Goal: Navigation & Orientation: Find specific page/section

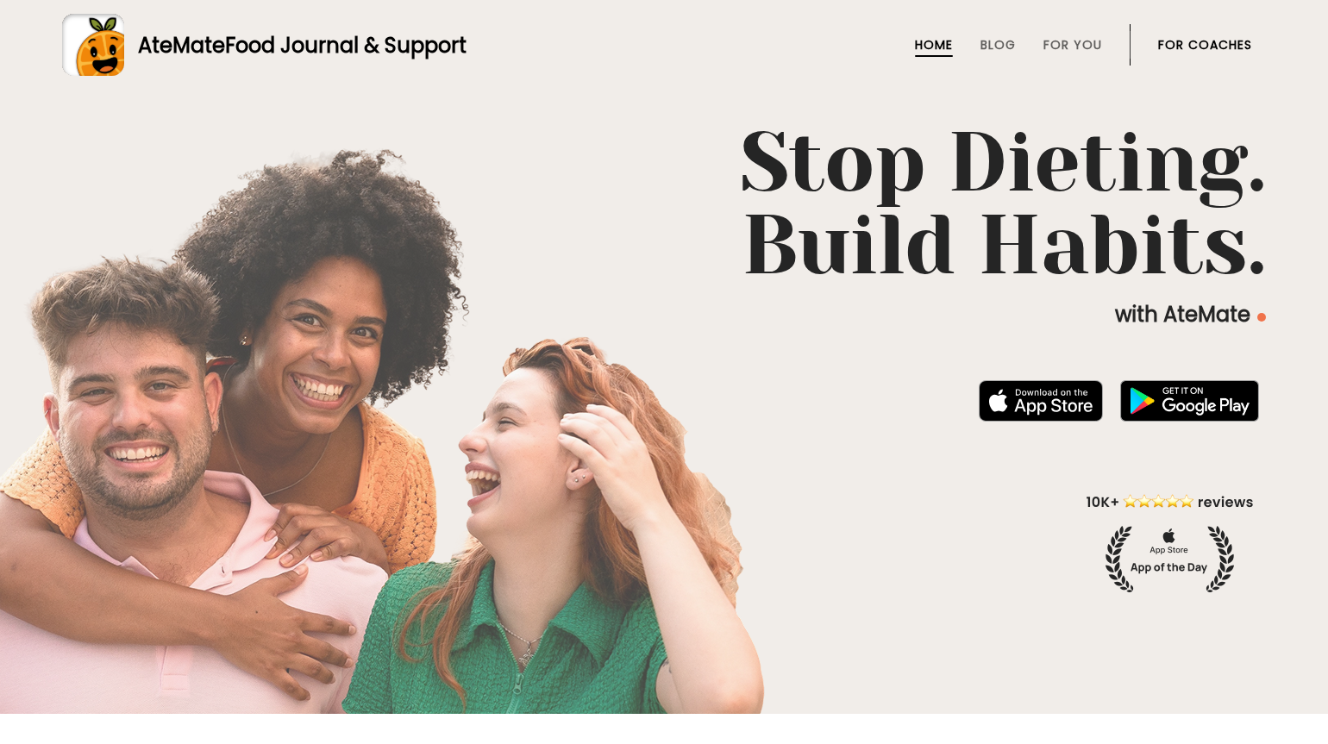
click at [1000, 43] on link "For Coaches" at bounding box center [1205, 45] width 94 height 14
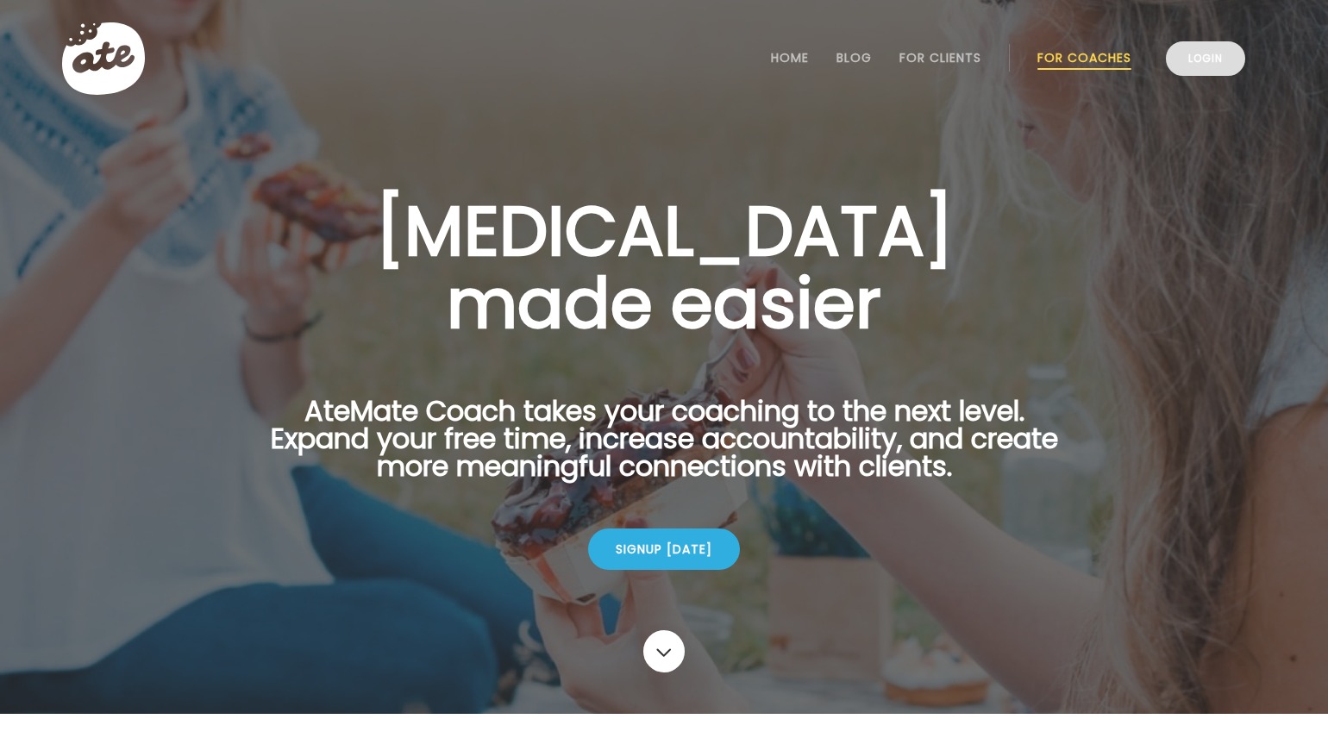
click at [1212, 65] on link "Login" at bounding box center [1205, 58] width 79 height 34
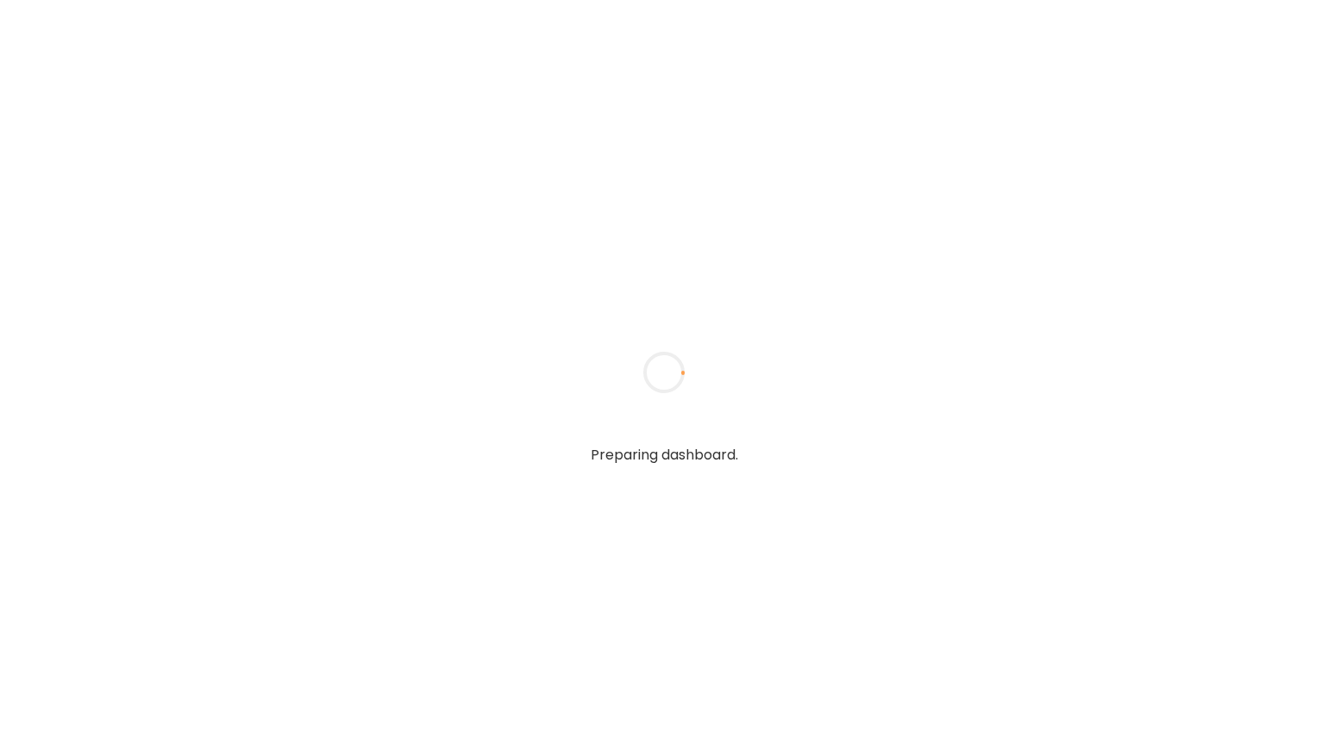
type input "**********"
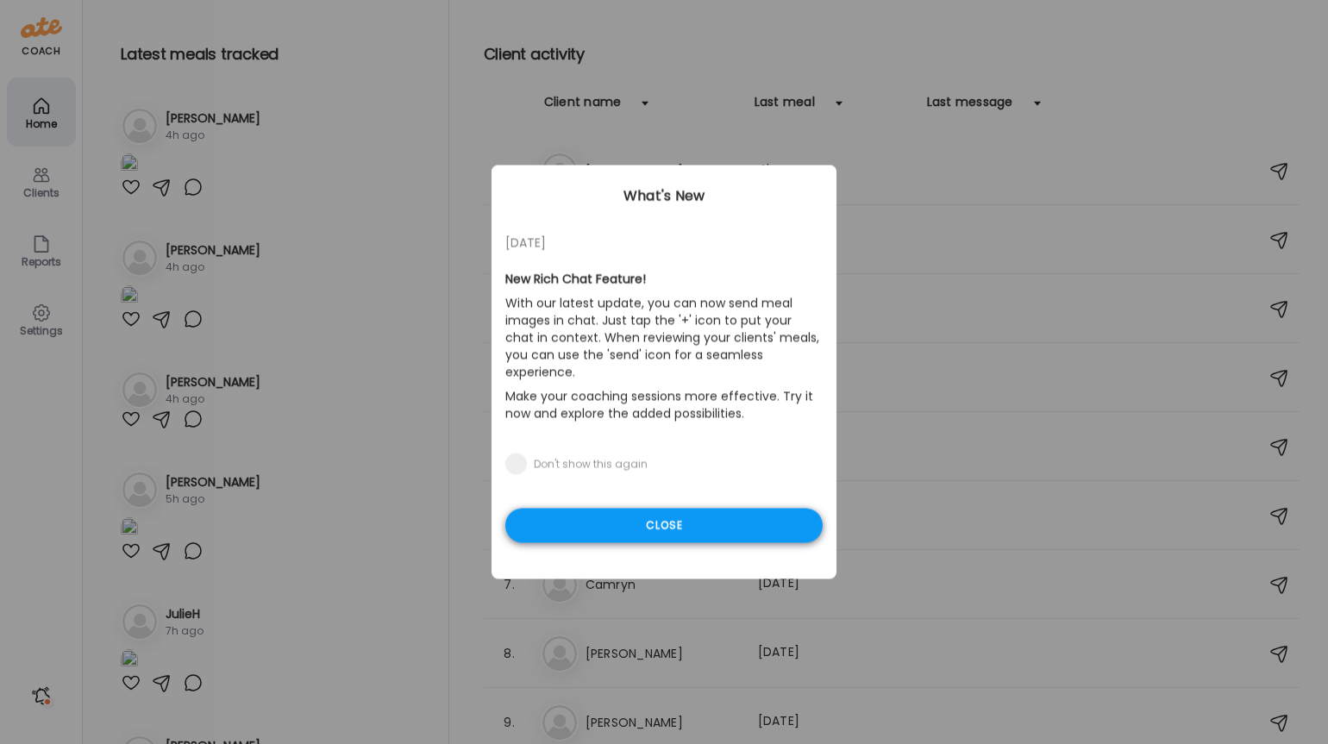
type input "**********"
click at [640, 516] on div "Close" at bounding box center [663, 526] width 317 height 34
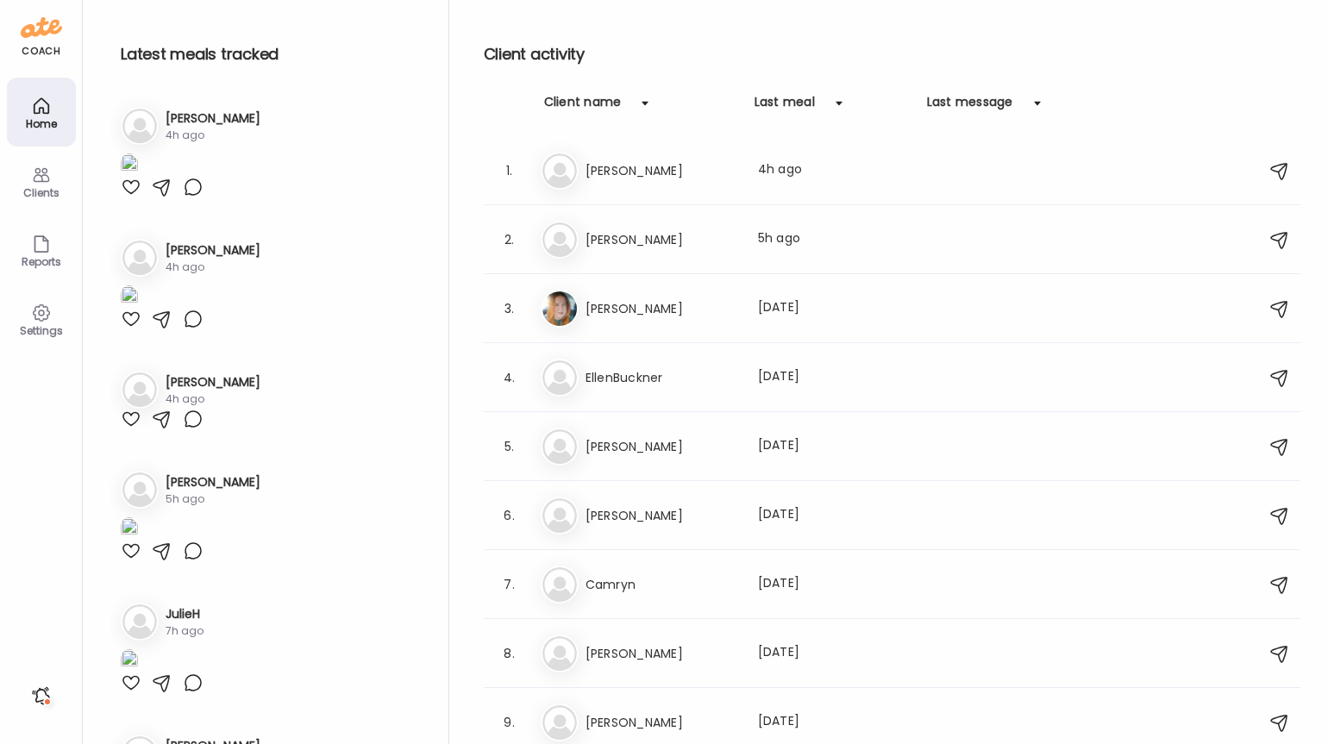
click at [663, 65] on h2 "Client activity" at bounding box center [892, 54] width 817 height 26
click at [56, 178] on div "Clients" at bounding box center [41, 181] width 69 height 69
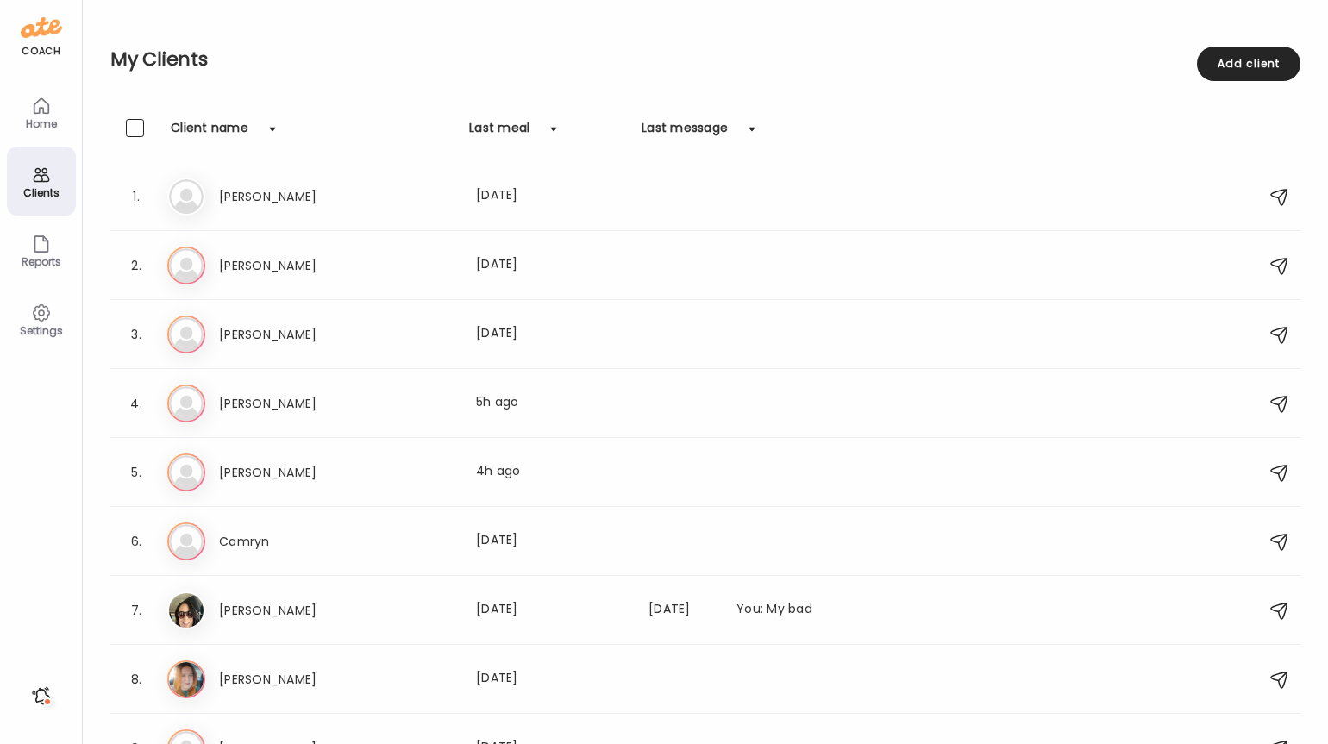
click at [51, 128] on div "Home" at bounding box center [41, 123] width 62 height 11
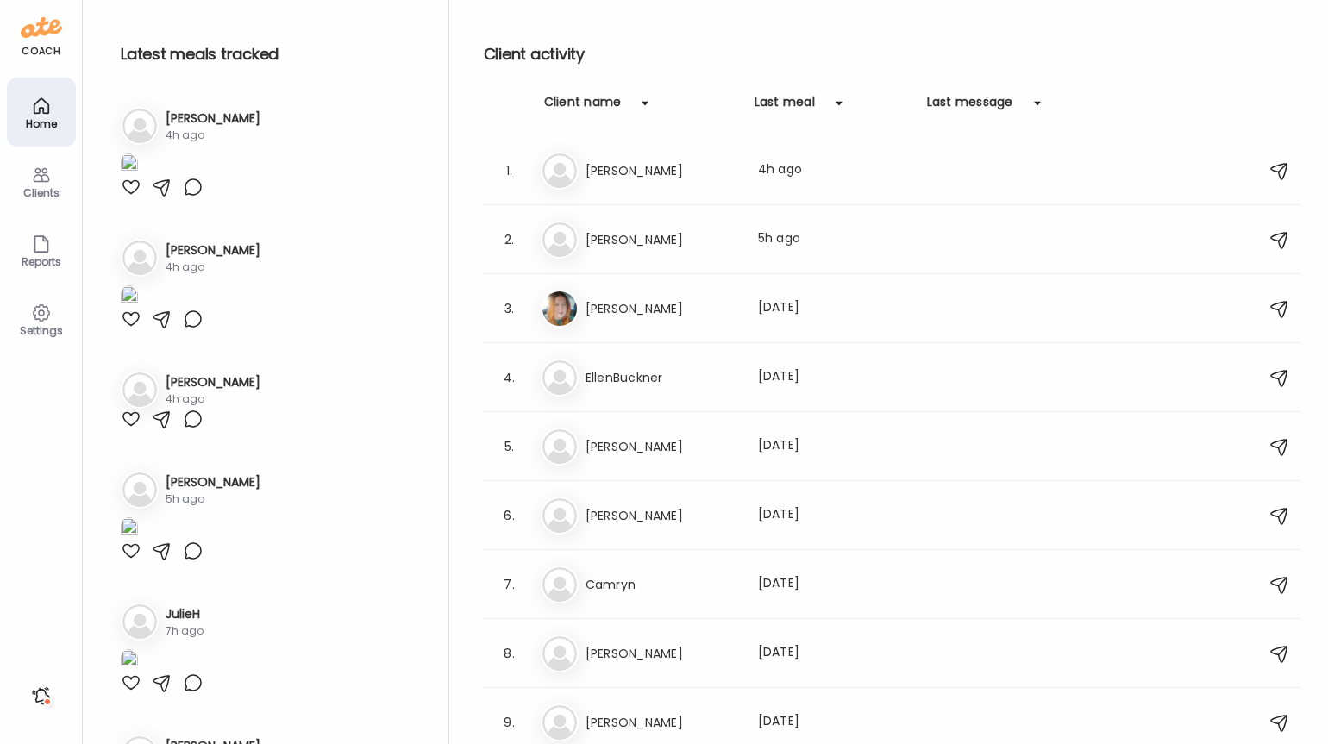
click at [49, 178] on icon at bounding box center [41, 175] width 21 height 21
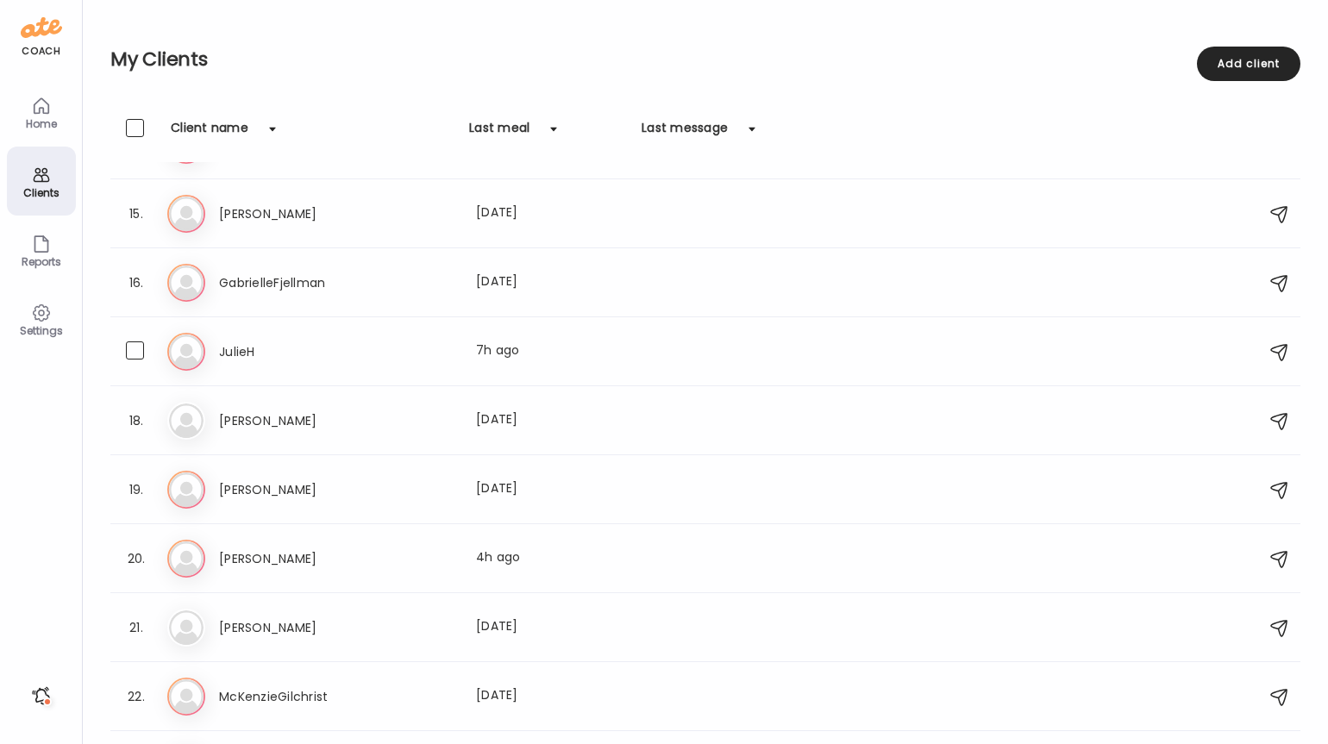
scroll to position [1034, 0]
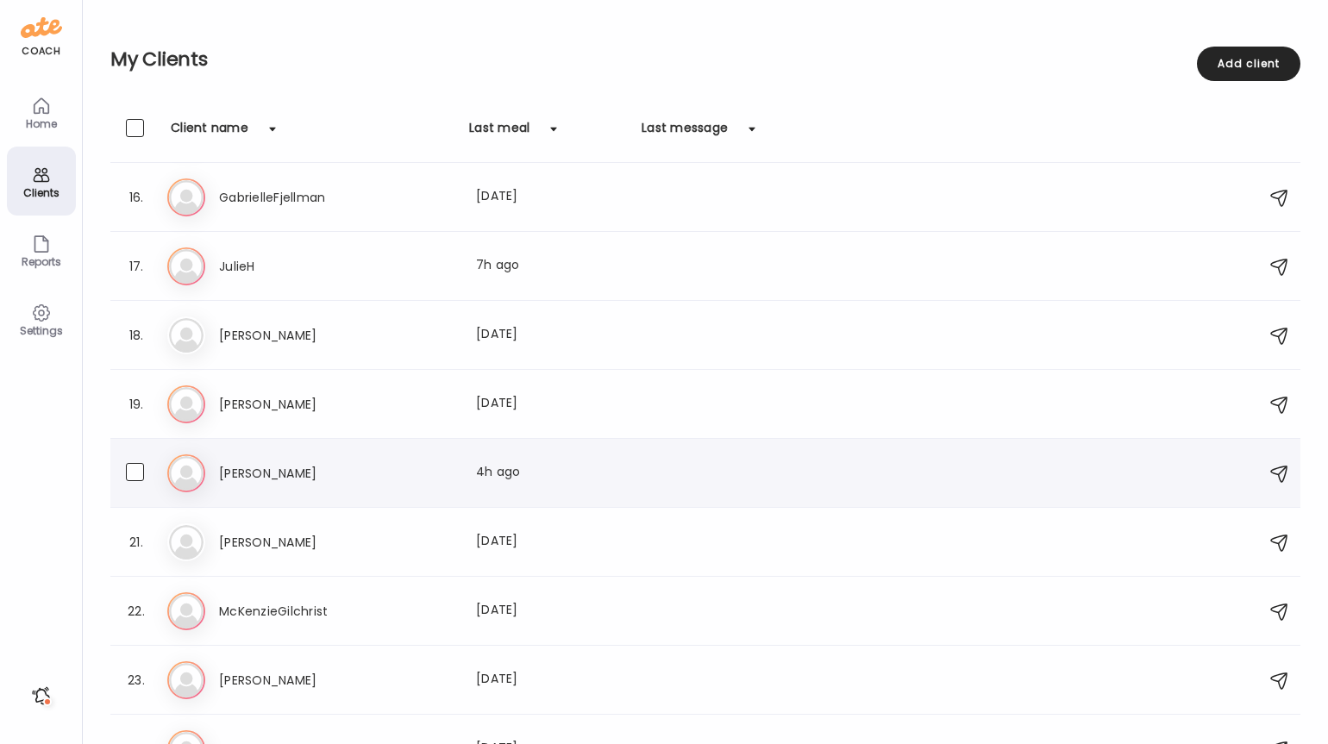
click at [218, 481] on div "La [PERSON_NAME] Last meal: 4h ago" at bounding box center [708, 474] width 1082 height 38
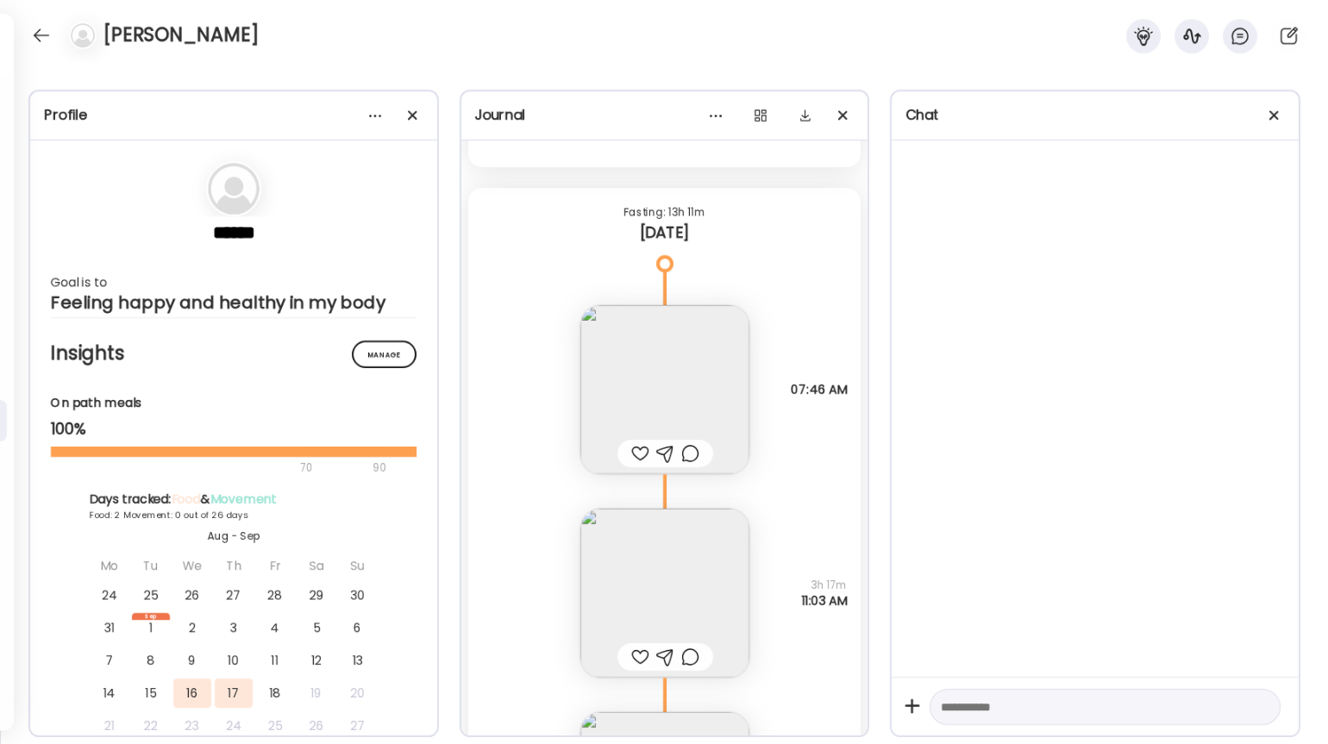
scroll to position [2244, 0]
